Goal: Task Accomplishment & Management: Manage account settings

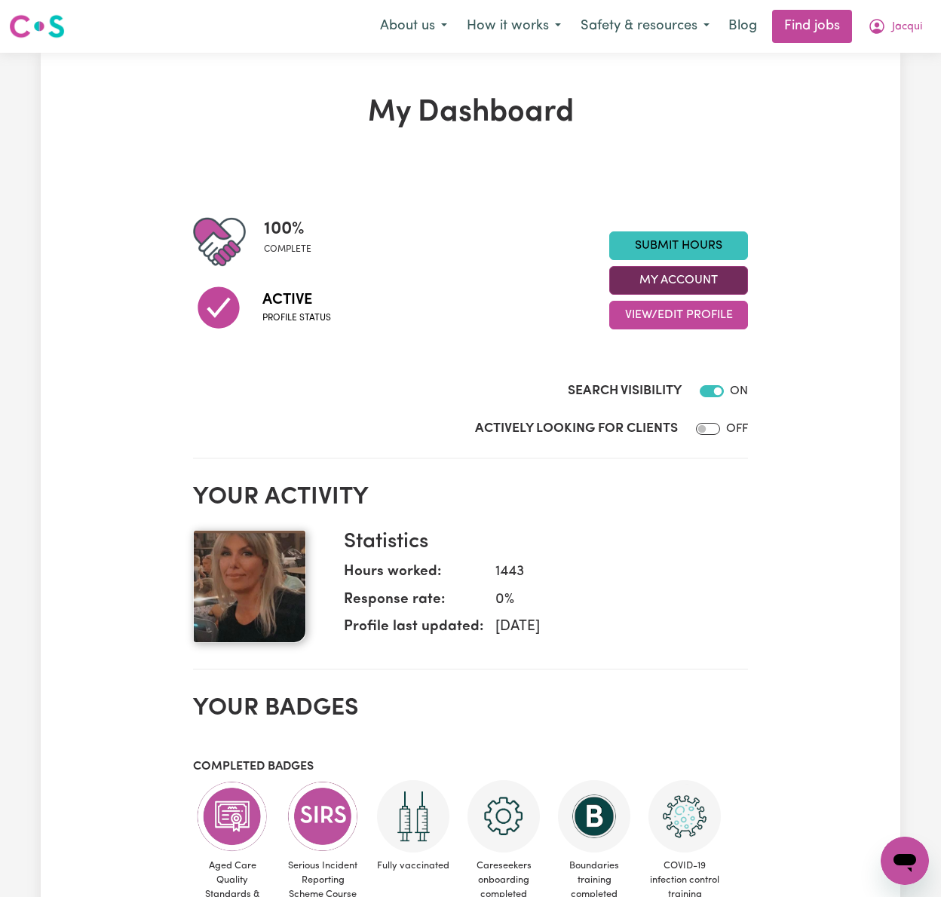
click at [722, 286] on button "My Account" at bounding box center [678, 280] width 139 height 29
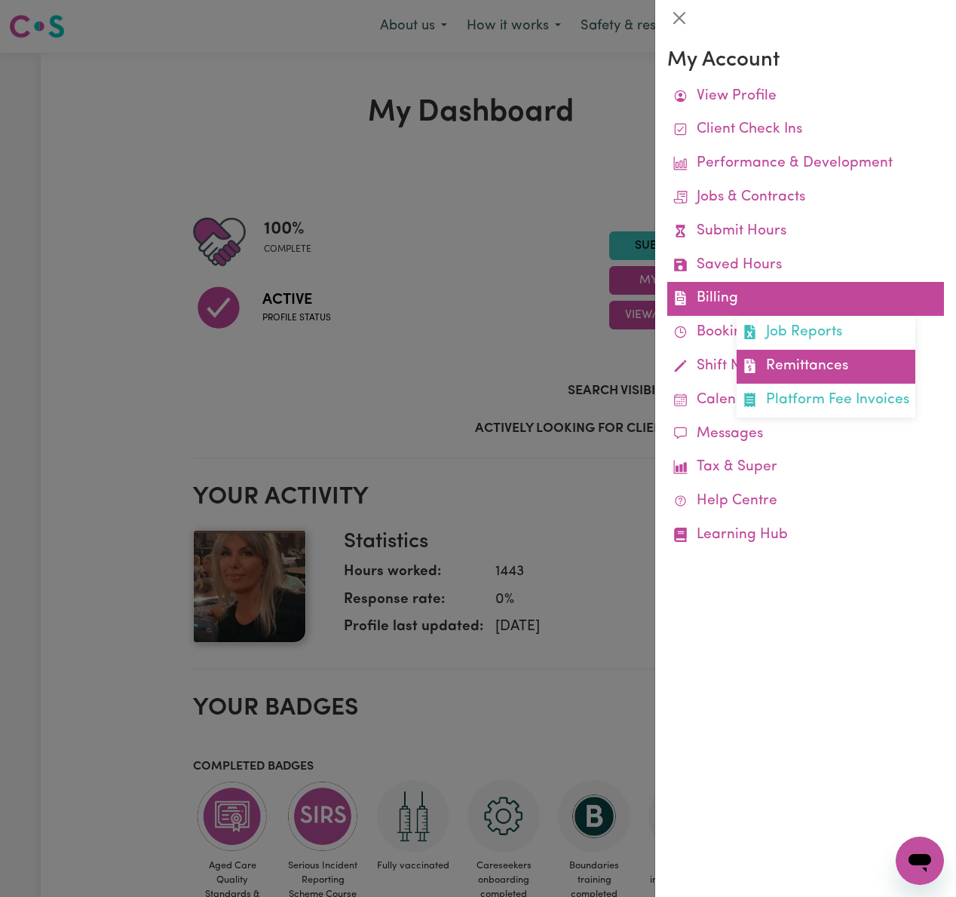
click at [776, 363] on link "Remittances" at bounding box center [825, 367] width 179 height 34
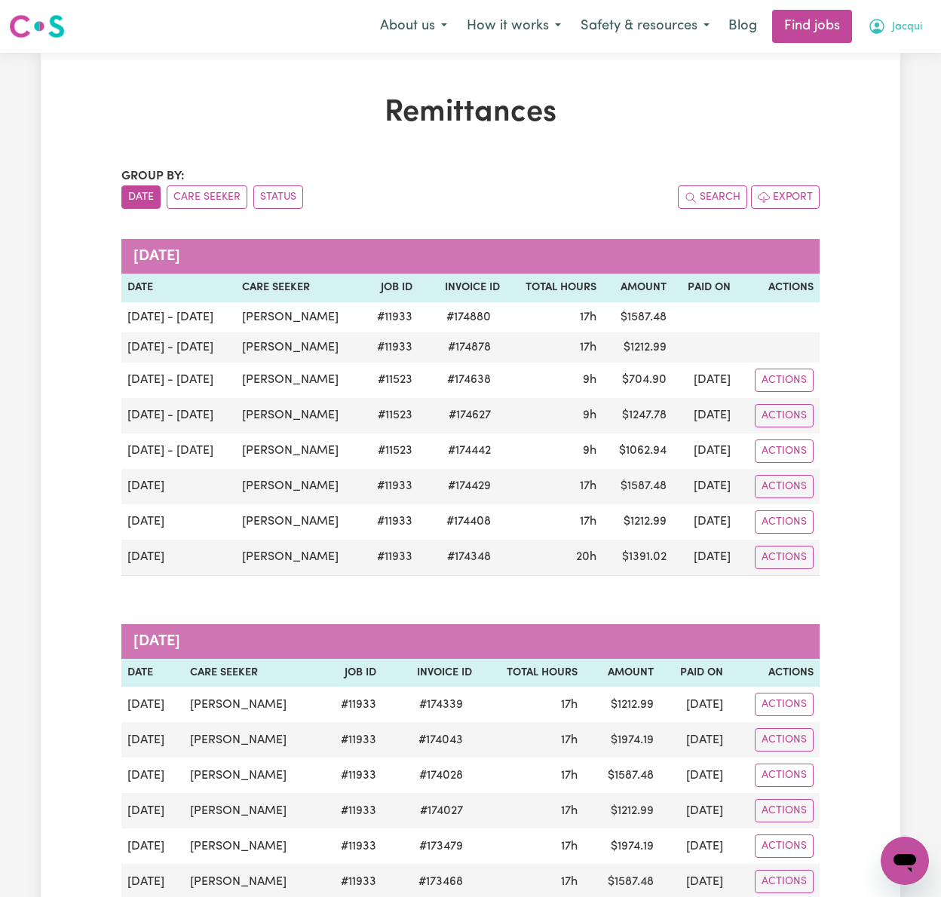
click at [900, 19] on span "Jacqui" at bounding box center [907, 27] width 30 height 17
click at [904, 112] on link "Logout" at bounding box center [871, 115] width 119 height 29
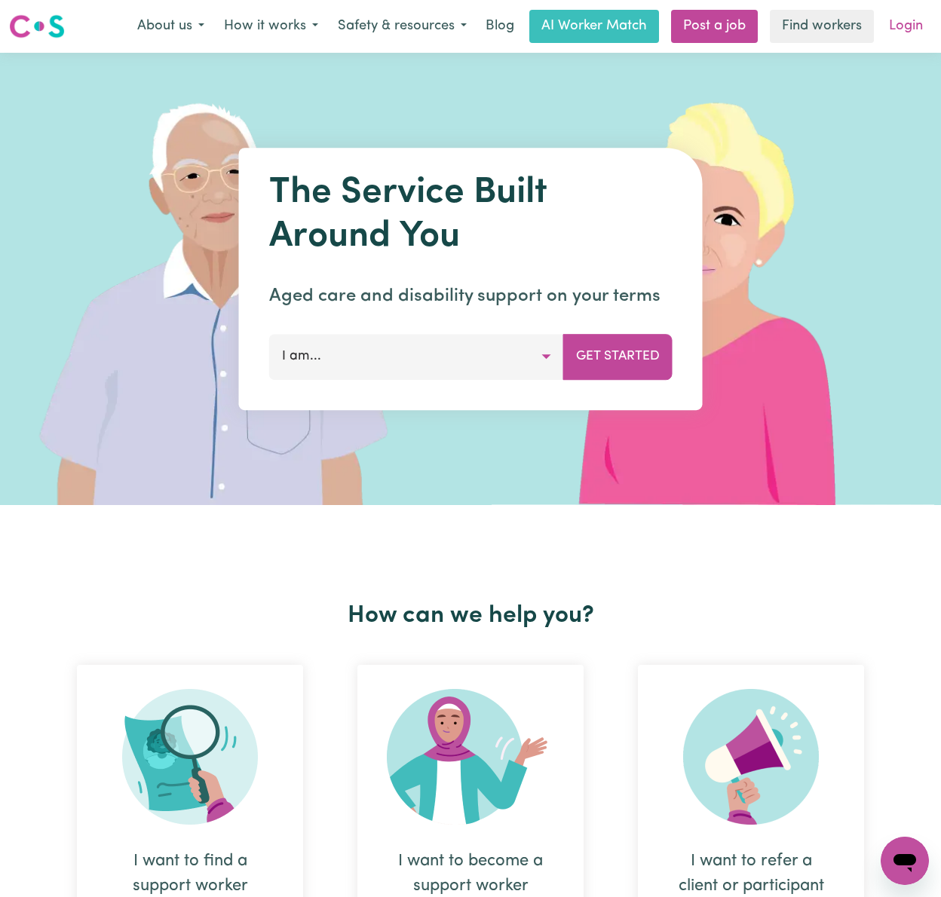
click at [913, 20] on link "Login" at bounding box center [906, 26] width 52 height 33
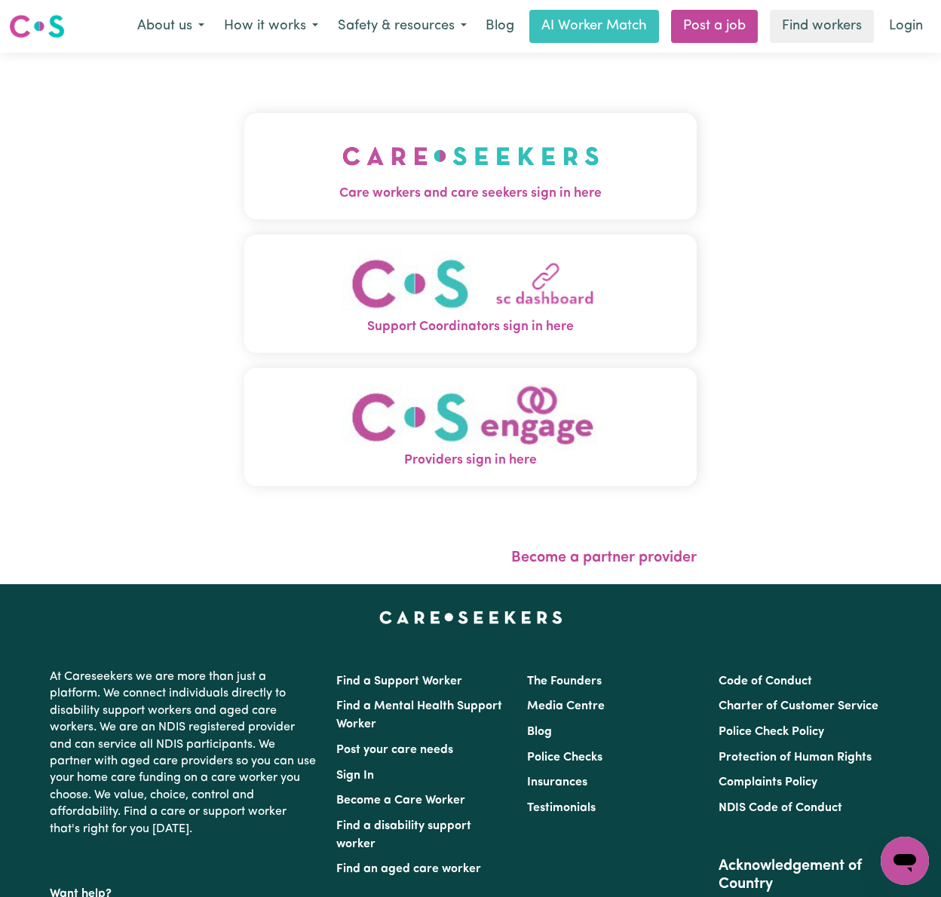
click at [366, 154] on img "Care workers and care seekers sign in here" at bounding box center [470, 156] width 257 height 56
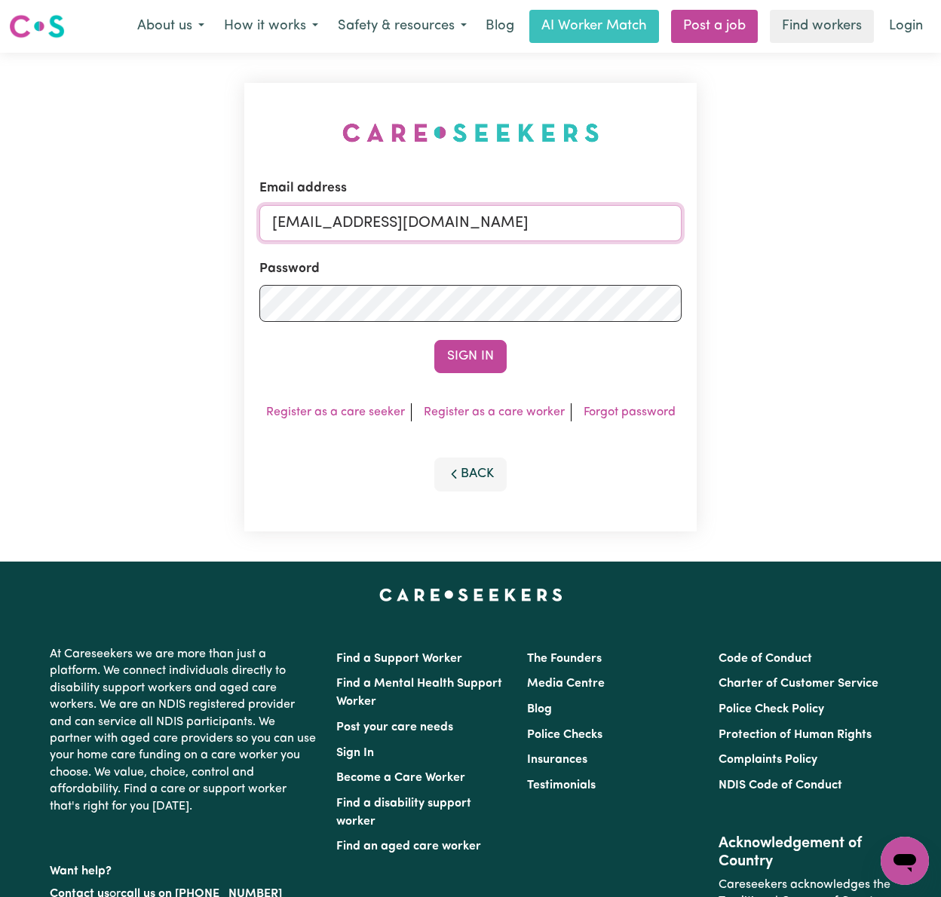
click at [380, 225] on input "[EMAIL_ADDRESS][DOMAIN_NAME]" at bounding box center [470, 223] width 422 height 36
drag, startPoint x: 374, startPoint y: 221, endPoint x: 928, endPoint y: 216, distance: 554.7
click at [928, 216] on div "Email address [EMAIL_ADDRESS][DOMAIN_NAME] Password Sign In Register as a care …" at bounding box center [470, 307] width 941 height 509
type input "superuser~[EMAIL_ADDRESS][DOMAIN_NAME]"
click at [434, 340] on button "Sign In" at bounding box center [470, 356] width 72 height 33
